Goal: Task Accomplishment & Management: Use online tool/utility

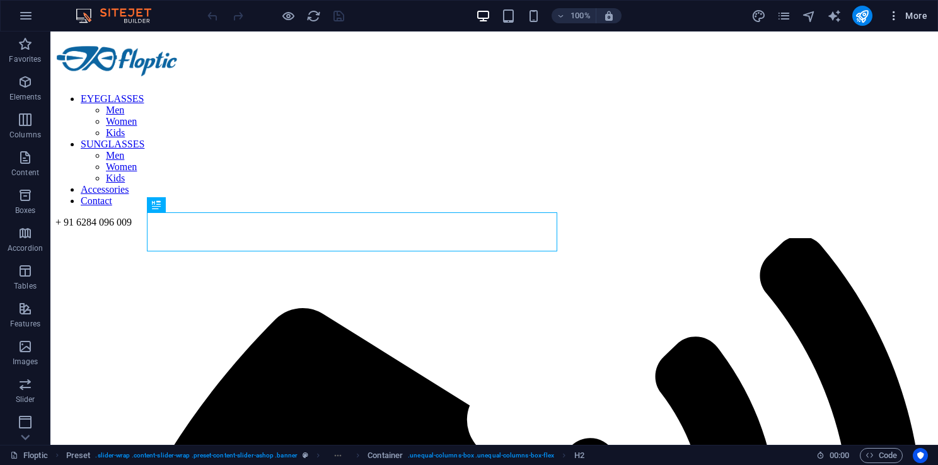
click at [923, 11] on span "More" at bounding box center [907, 15] width 40 height 13
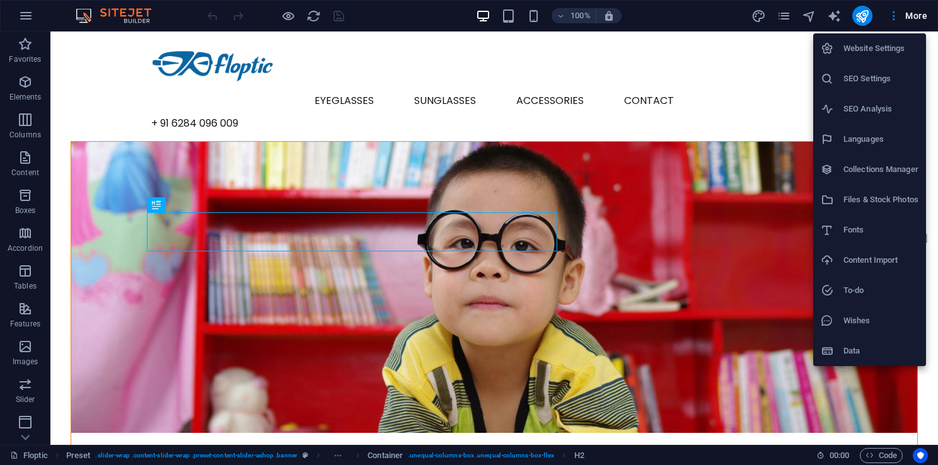
click at [865, 196] on h6 "Files & Stock Photos" at bounding box center [880, 199] width 75 height 15
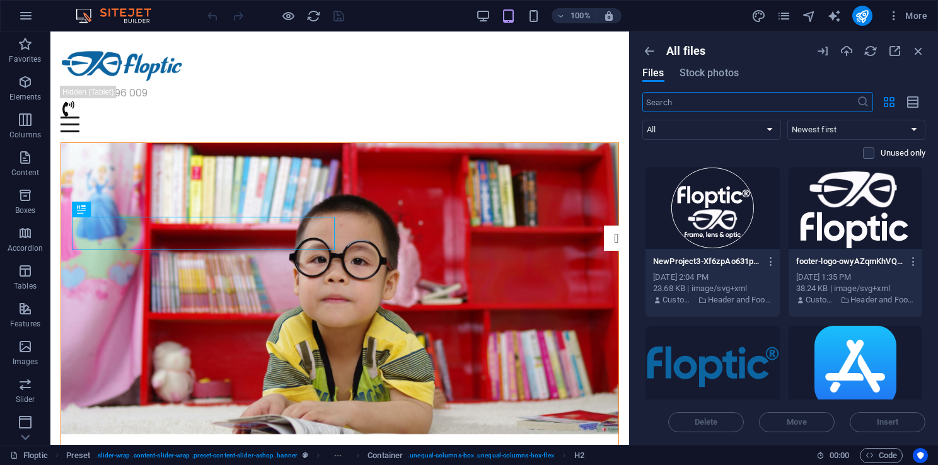
scroll to position [8, 0]
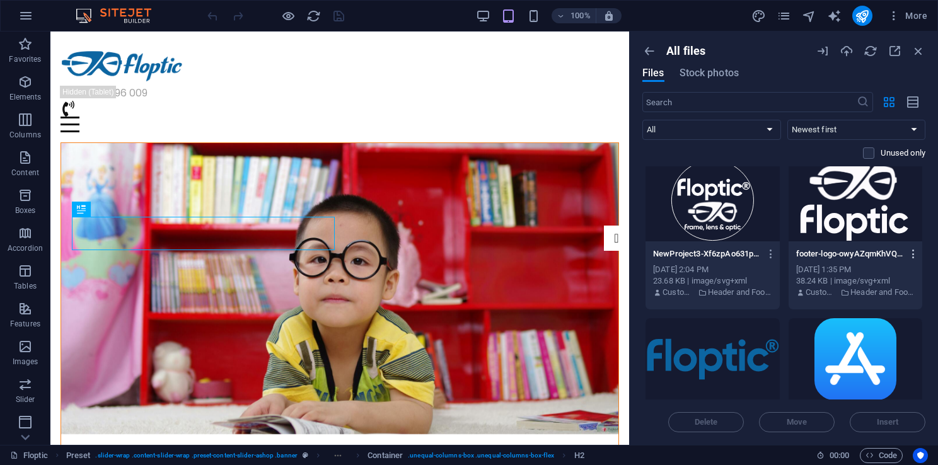
click at [913, 256] on icon "button" at bounding box center [914, 253] width 12 height 11
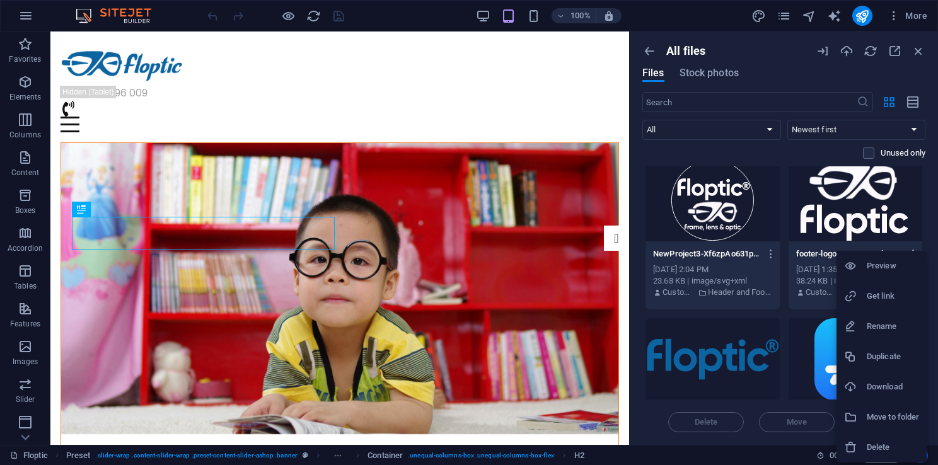
click at [882, 297] on h6 "Get link" at bounding box center [893, 296] width 52 height 15
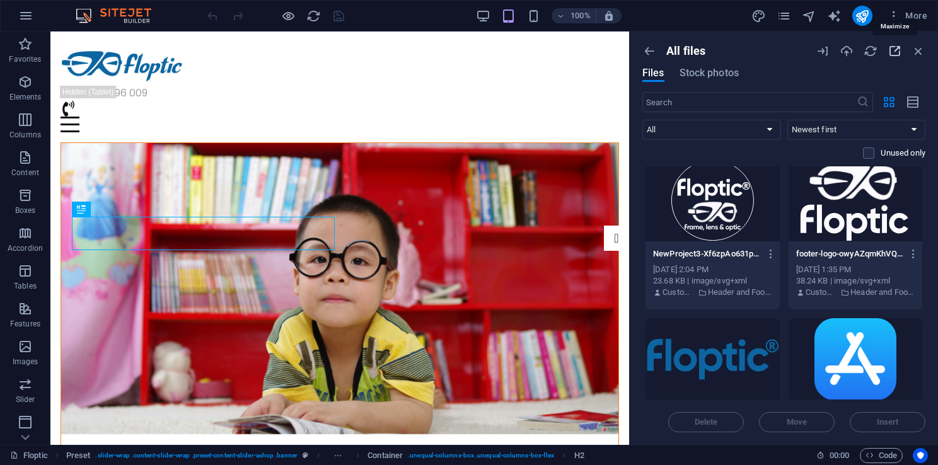
click at [897, 52] on icon "button" at bounding box center [894, 51] width 14 height 14
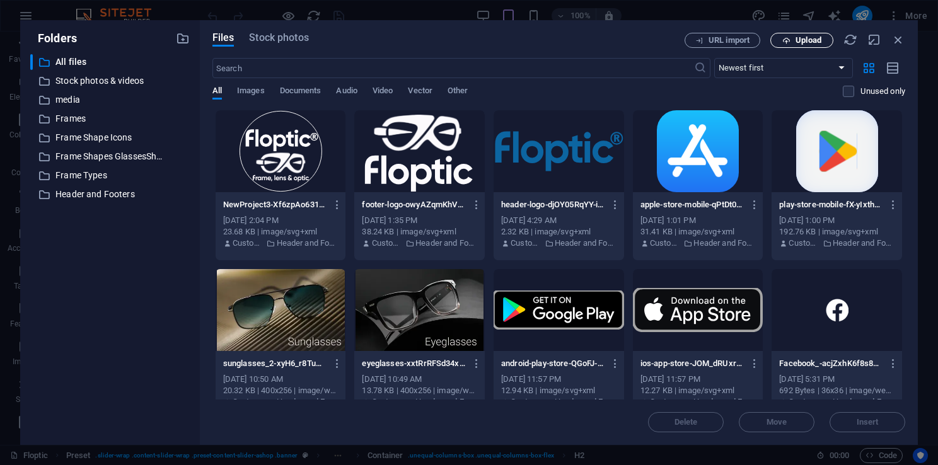
click at [813, 37] on span "Upload" at bounding box center [808, 41] width 26 height 8
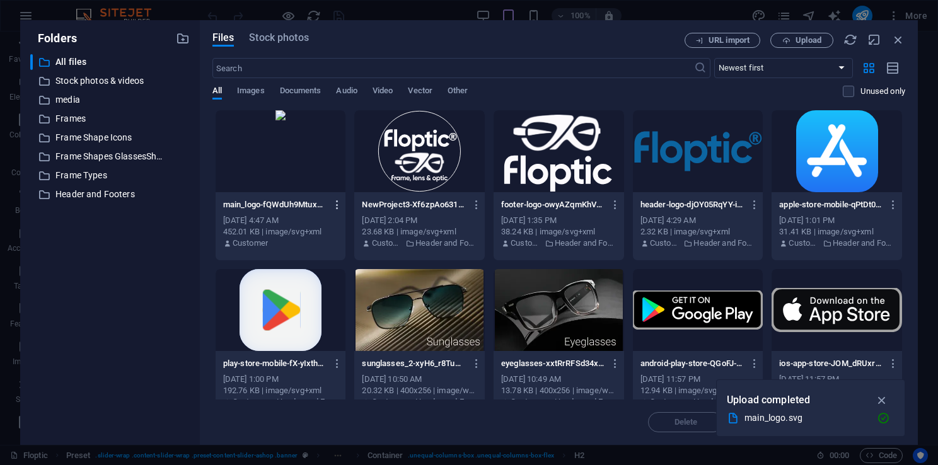
click at [335, 207] on icon "button" at bounding box center [338, 204] width 12 height 11
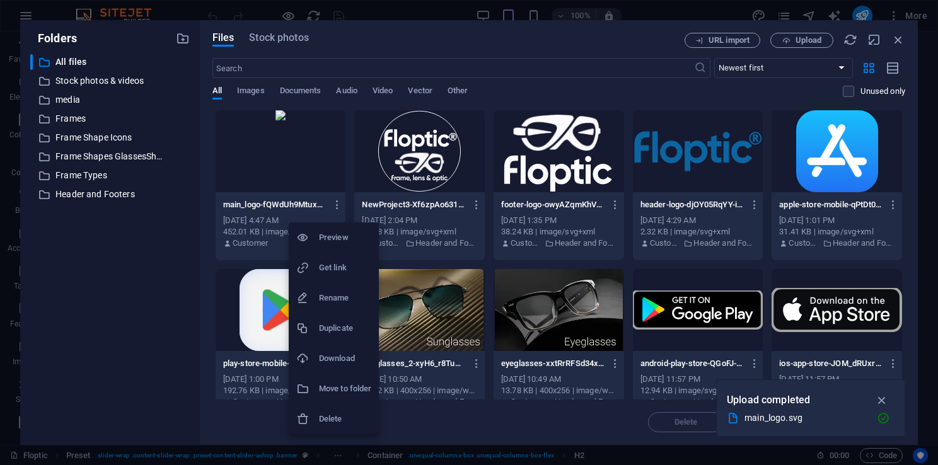
click at [139, 306] on div at bounding box center [469, 232] width 938 height 465
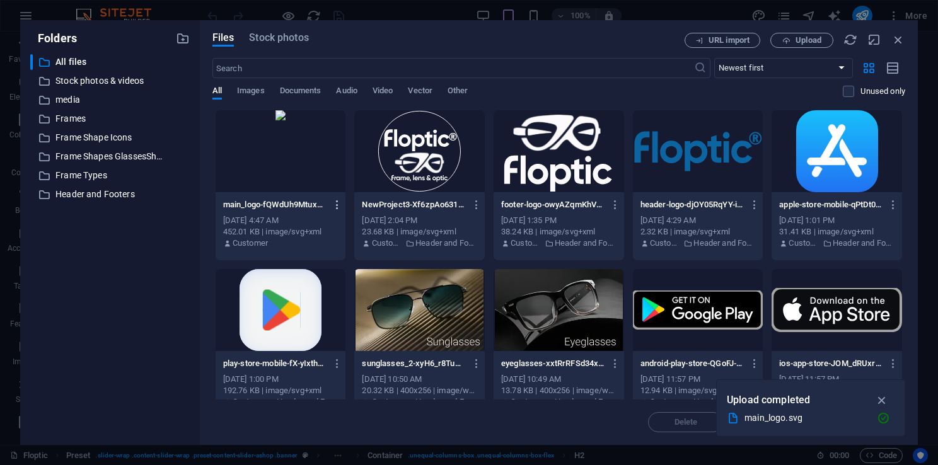
click at [335, 204] on icon "button" at bounding box center [338, 204] width 12 height 11
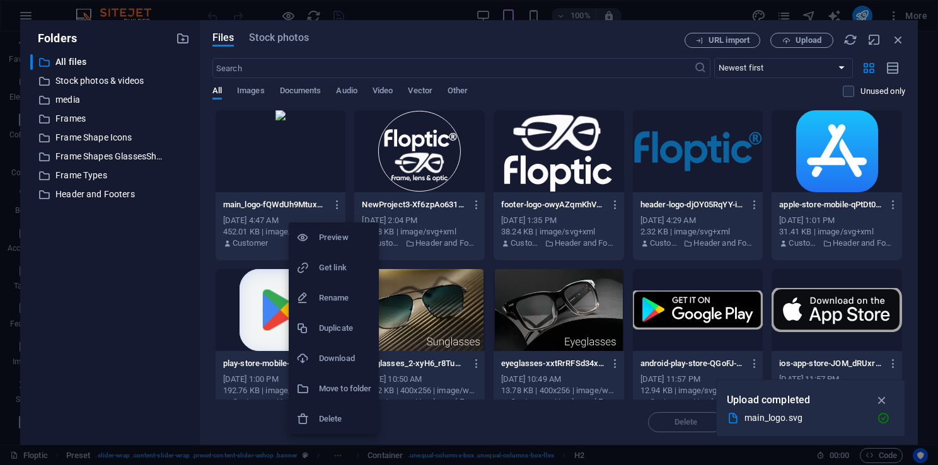
click at [326, 422] on h6 "Delete" at bounding box center [345, 419] width 52 height 15
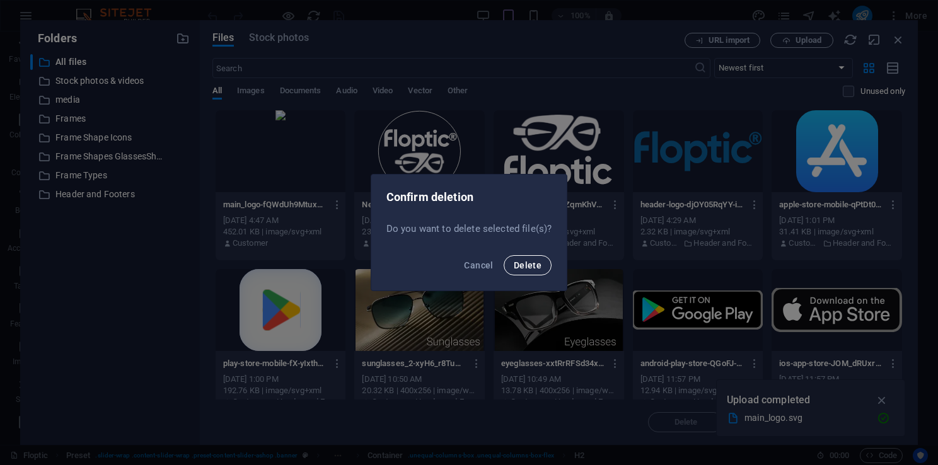
click at [524, 272] on button "Delete" at bounding box center [528, 265] width 48 height 20
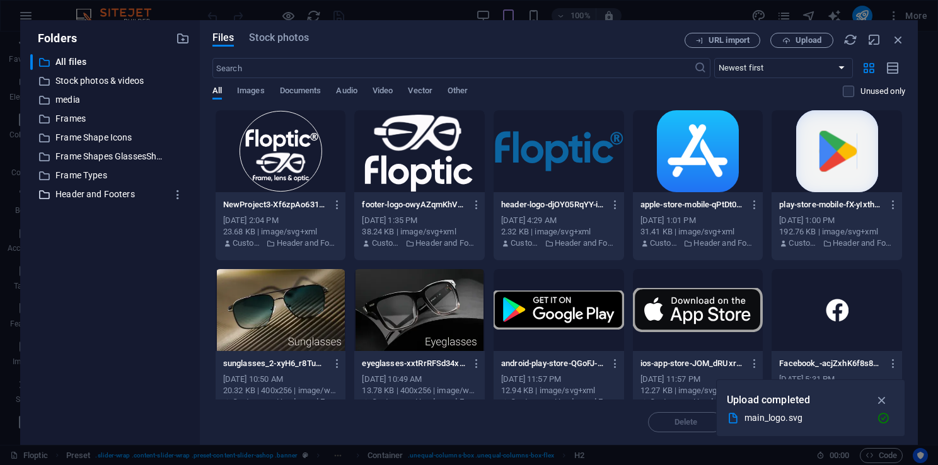
click at [98, 192] on p "Header and Footers" at bounding box center [110, 194] width 111 height 14
click at [811, 42] on span "Upload" at bounding box center [808, 41] width 26 height 8
